Goal: Information Seeking & Learning: Learn about a topic

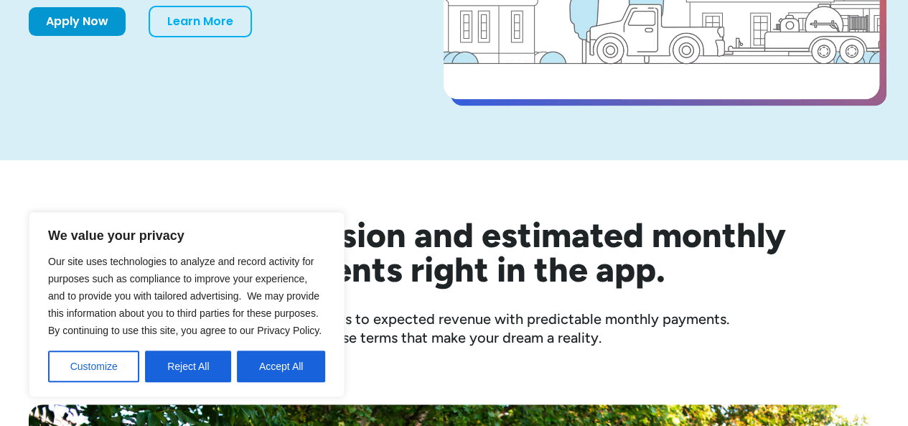
scroll to position [304, 0]
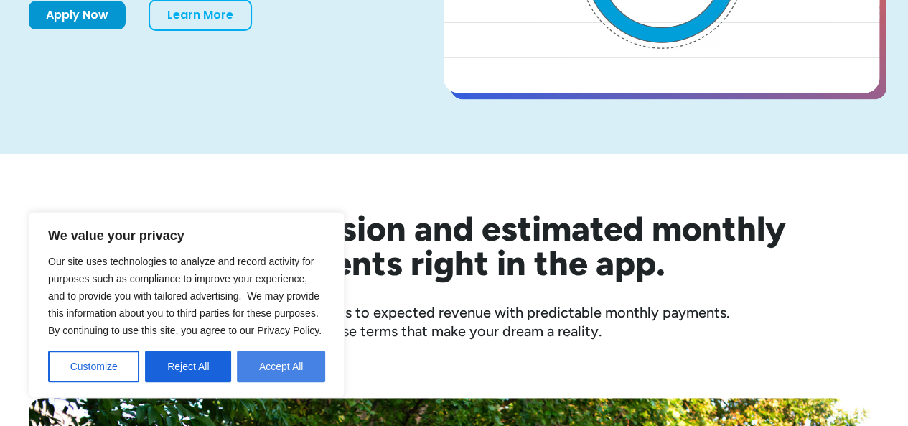
click at [292, 368] on button "Accept All" at bounding box center [281, 366] width 88 height 32
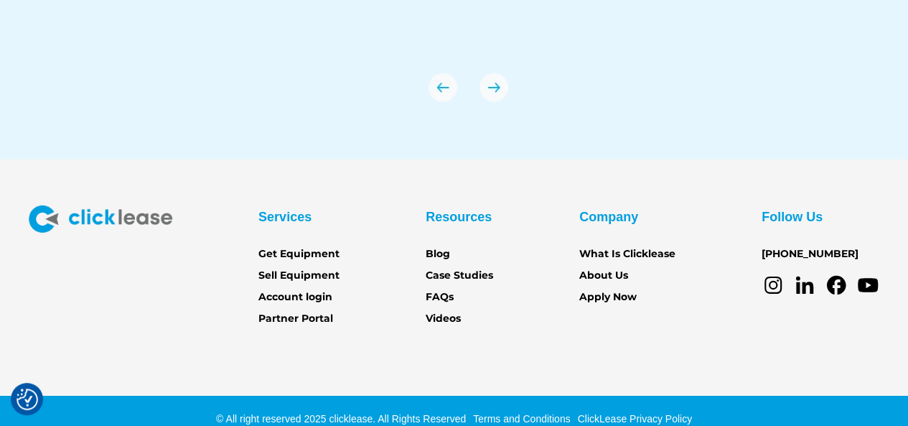
scroll to position [5074, 0]
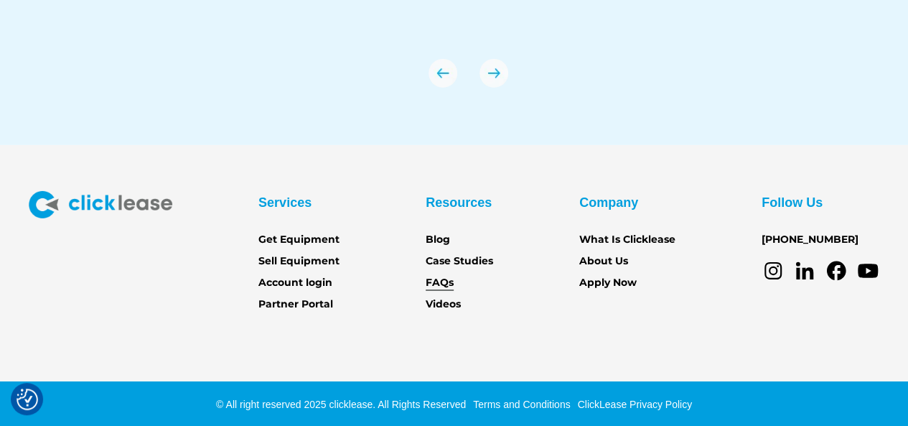
click at [444, 288] on link "FAQs" at bounding box center [440, 283] width 28 height 16
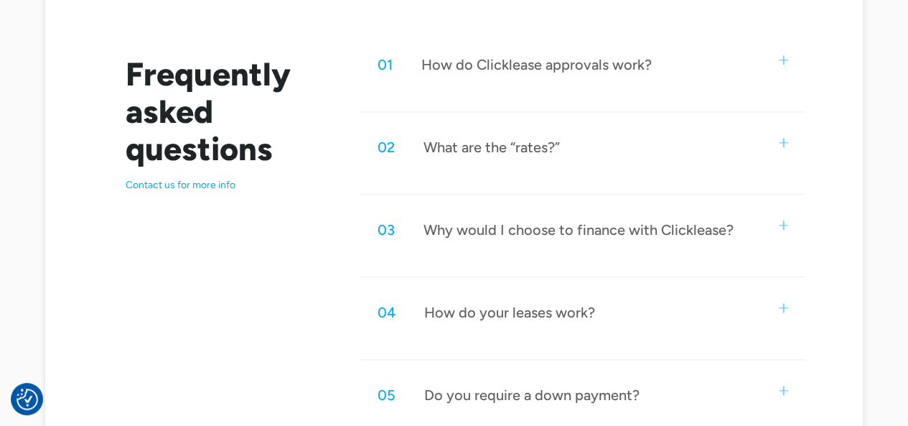
scroll to position [757, 0]
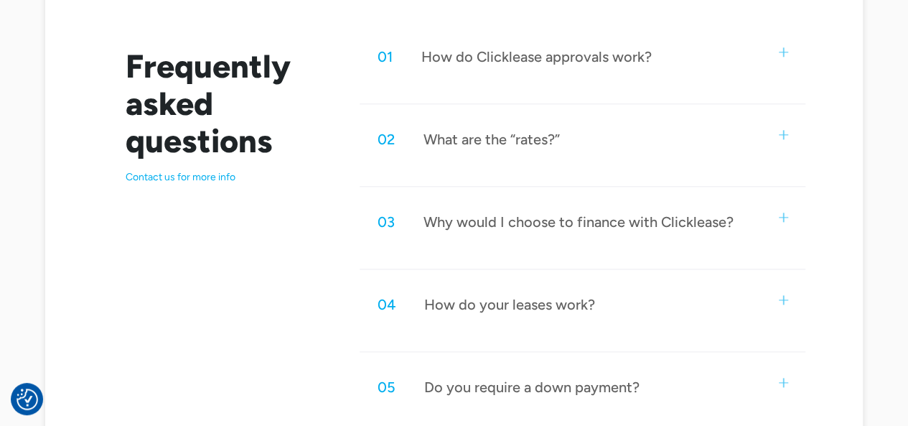
click at [781, 135] on img at bounding box center [783, 134] width 9 height 9
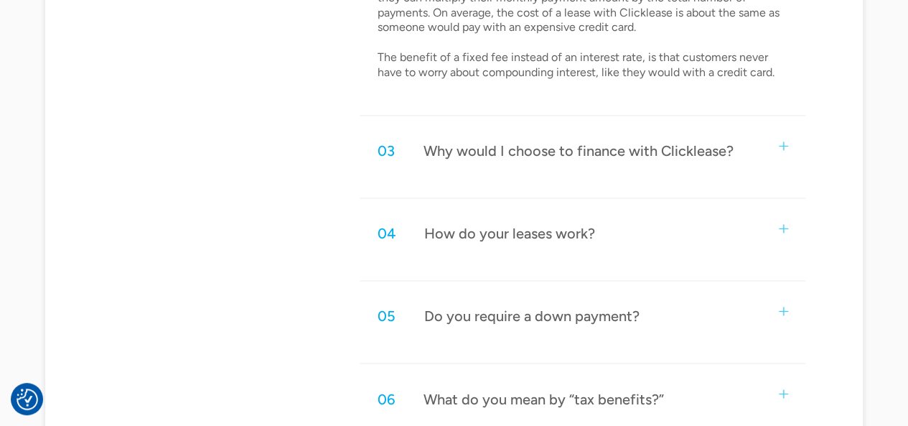
scroll to position [1007, 0]
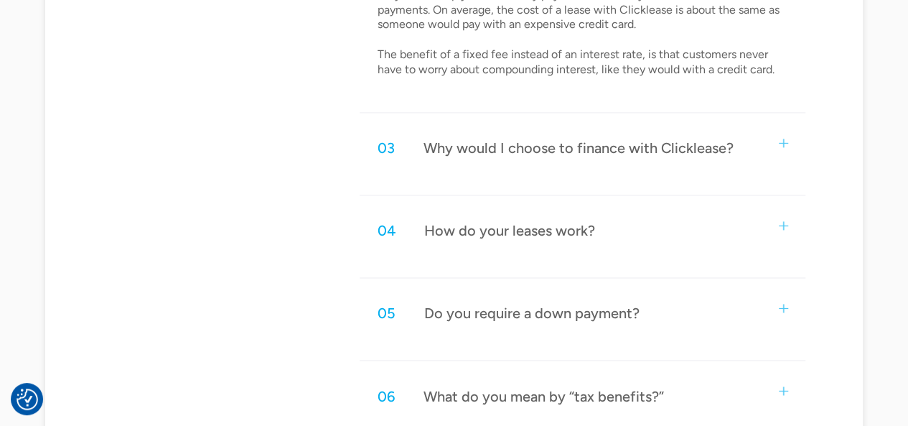
click at [791, 143] on div "03 Why would I choose to finance with Clicklease?" at bounding box center [582, 147] width 445 height 47
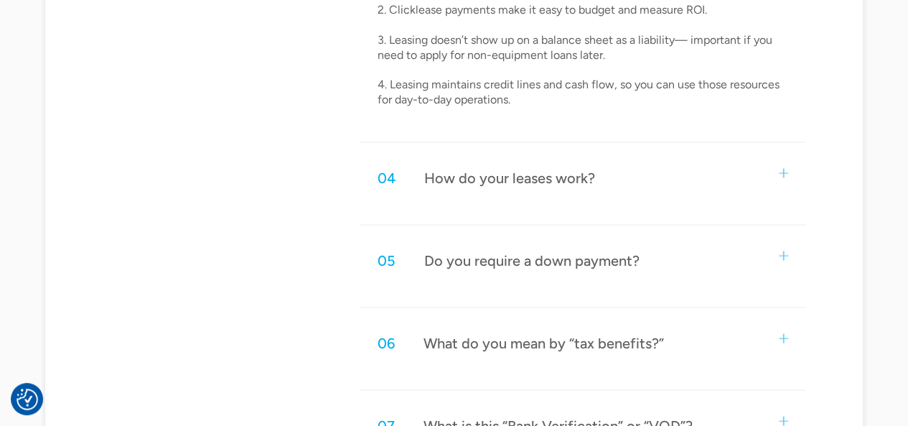
scroll to position [1358, 0]
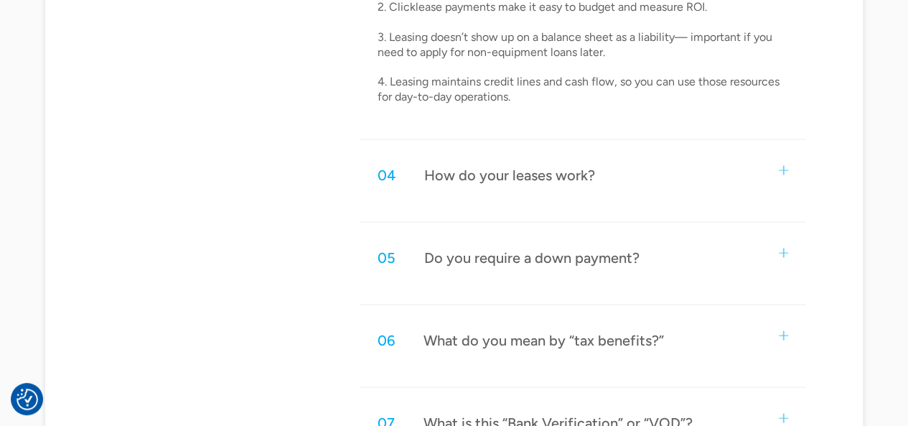
click at [774, 167] on div "04 How do your leases work?" at bounding box center [582, 174] width 445 height 47
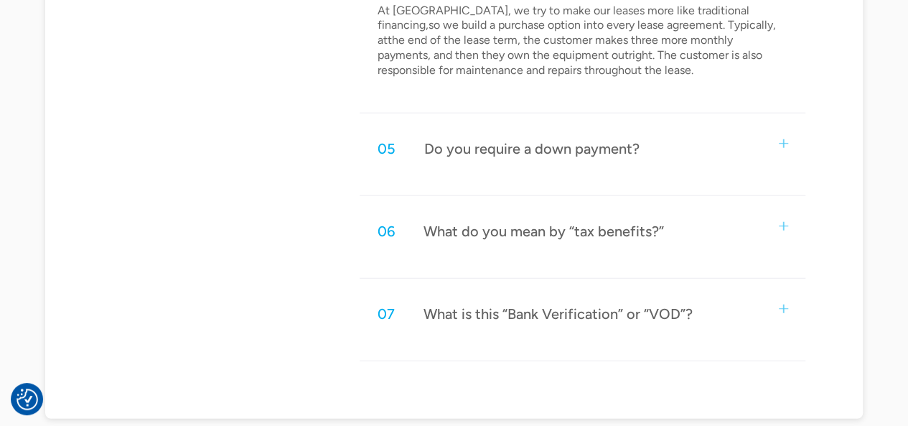
scroll to position [1779, 0]
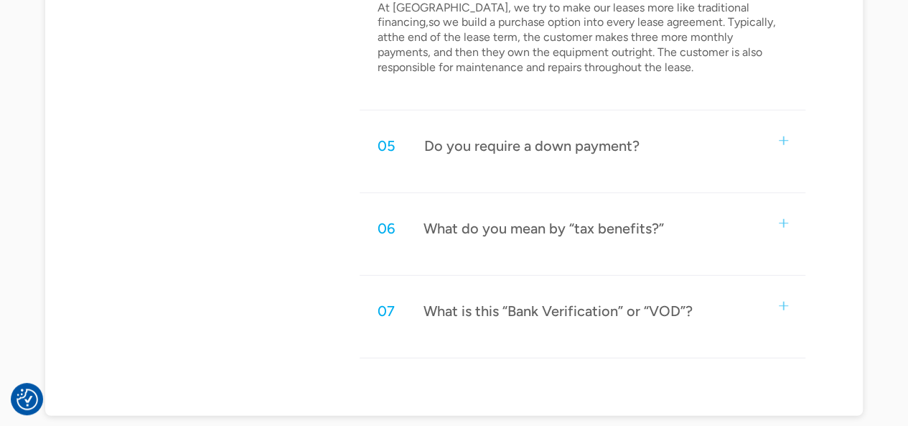
click at [783, 146] on div "05 Do you require a down payment?" at bounding box center [582, 145] width 445 height 47
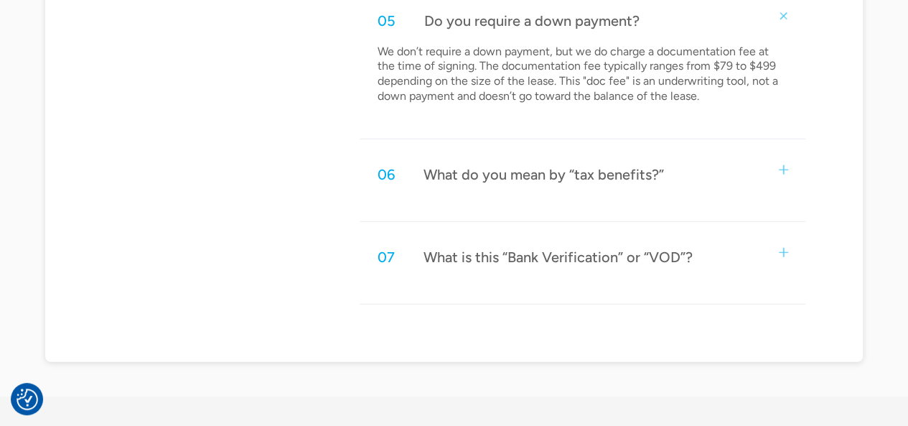
scroll to position [1950, 0]
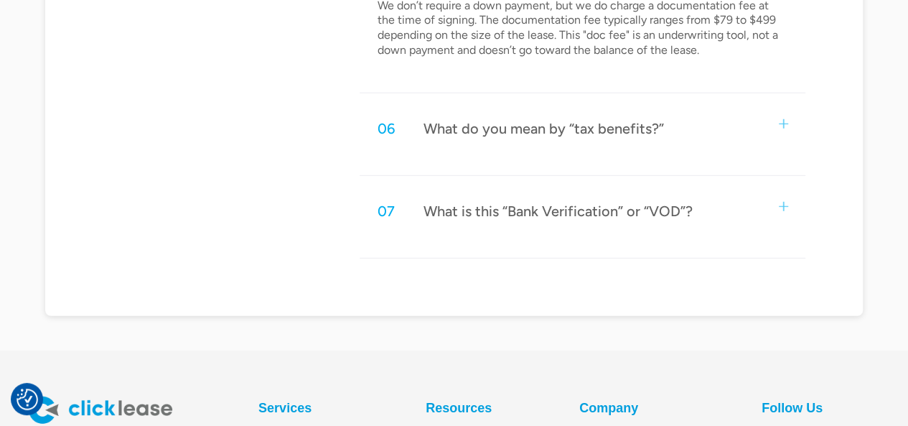
click at [771, 207] on div "07 What is this “Bank Verification” or “VOD”?" at bounding box center [582, 210] width 445 height 47
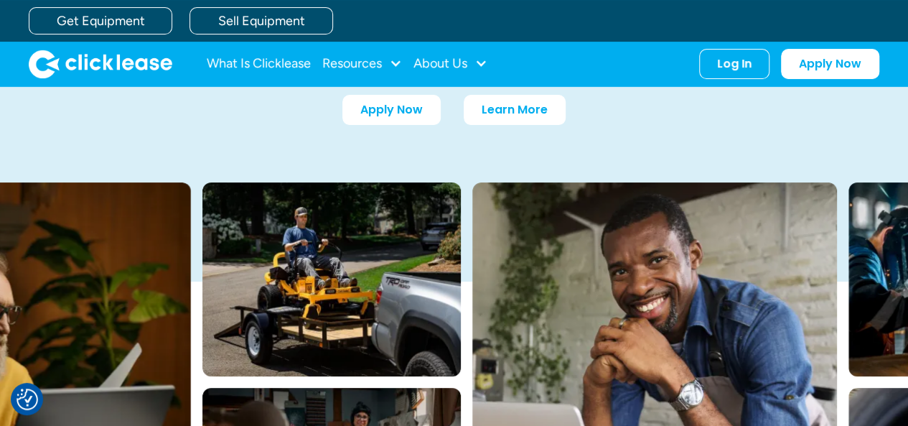
scroll to position [0, 0]
